Goal: Task Accomplishment & Management: Manage account settings

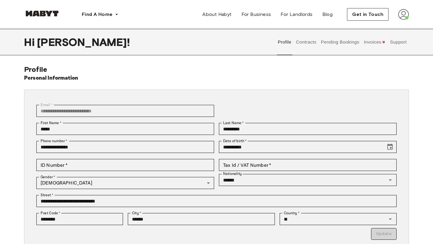
click at [370, 47] on button "Invoices" at bounding box center [374, 42] width 23 height 26
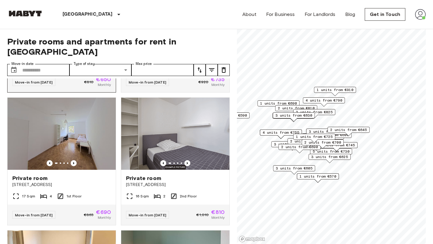
scroll to position [124, 0]
